Goal: Information Seeking & Learning: Learn about a topic

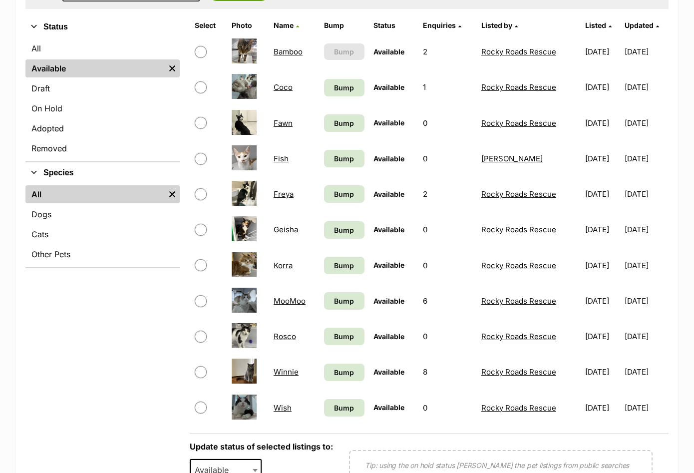
scroll to position [250, 0]
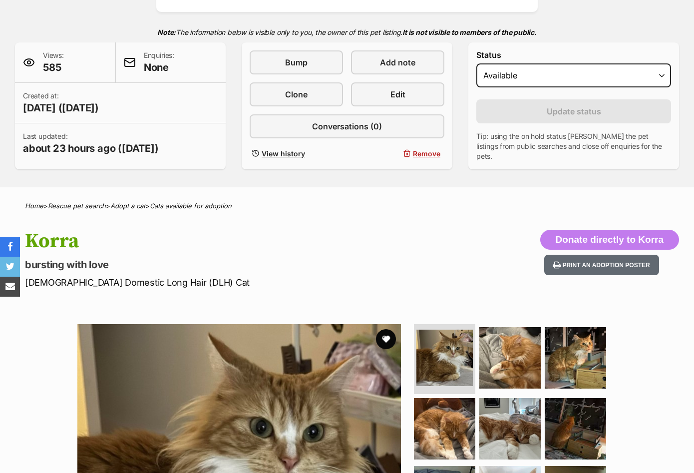
scroll to position [400, 0]
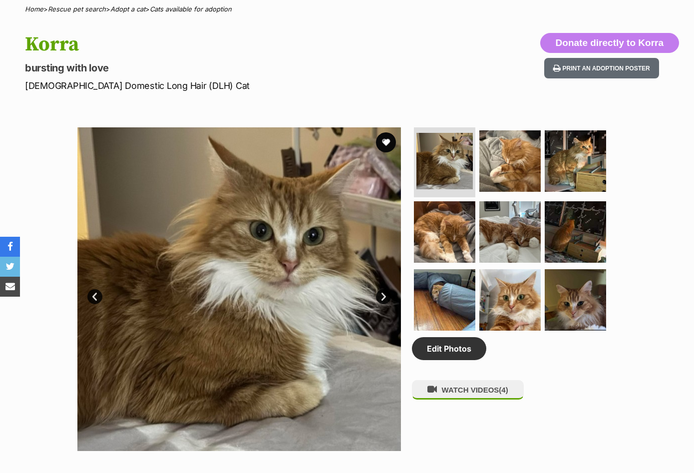
drag, startPoint x: 241, startPoint y: 262, endPoint x: 257, endPoint y: 271, distance: 18.3
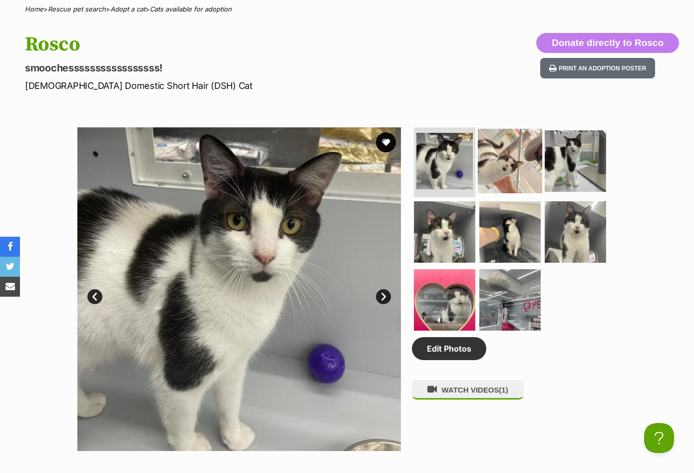
click at [508, 172] on img at bounding box center [510, 161] width 64 height 64
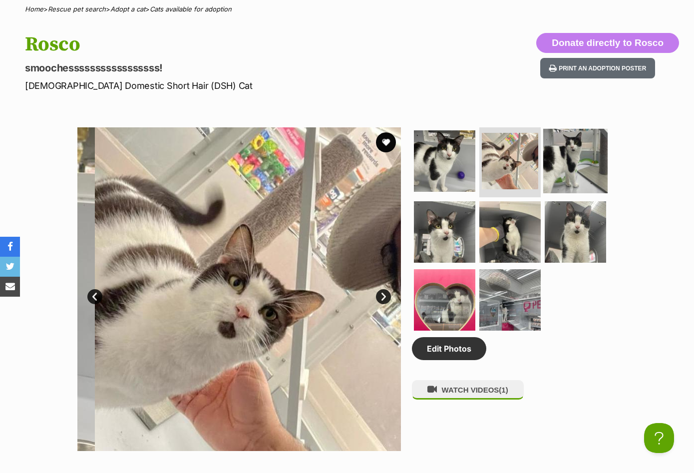
click at [584, 163] on img at bounding box center [575, 161] width 64 height 64
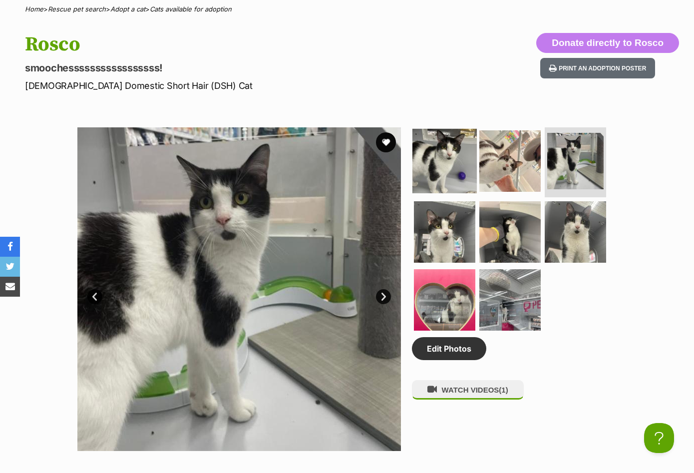
click at [434, 155] on img at bounding box center [445, 161] width 64 height 64
